Goal: Check status: Check status

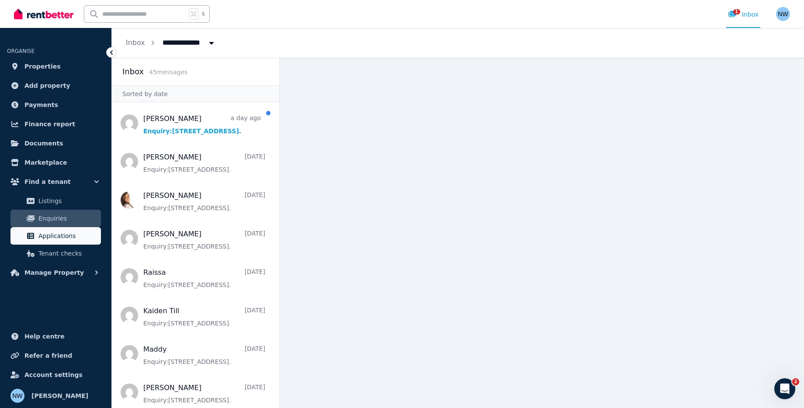
click at [83, 237] on span "Applications" at bounding box center [67, 236] width 59 height 10
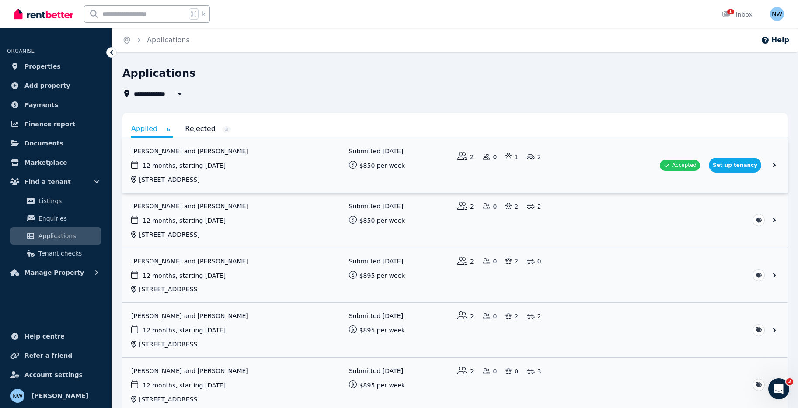
click at [607, 172] on link "View application: Vinicius Benevides Kohn and Laura Vianna" at bounding box center [454, 165] width 665 height 55
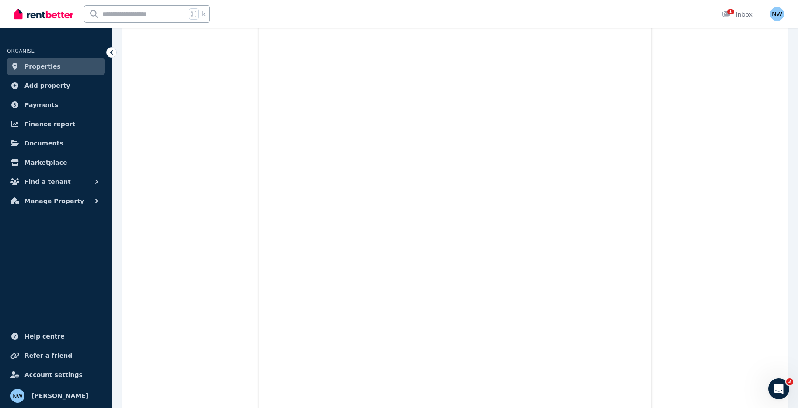
scroll to position [3538, 0]
